Goal: Ask a question

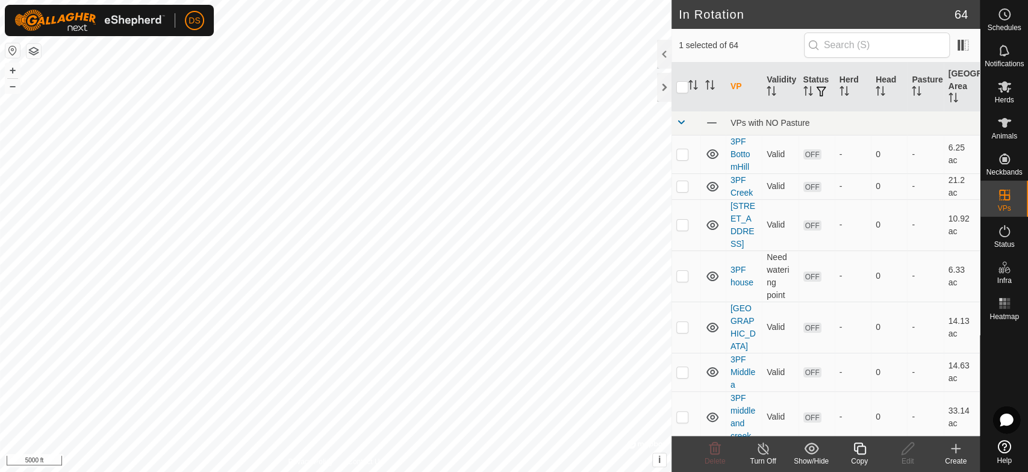
click at [1001, 447] on icon at bounding box center [1004, 446] width 13 height 13
click at [1006, 417] on icon at bounding box center [1006, 420] width 13 height 13
click at [1020, 437] on link "Help" at bounding box center [1005, 453] width 48 height 34
click at [662, 86] on div at bounding box center [664, 87] width 14 height 29
